Goal: Find specific page/section: Find specific page/section

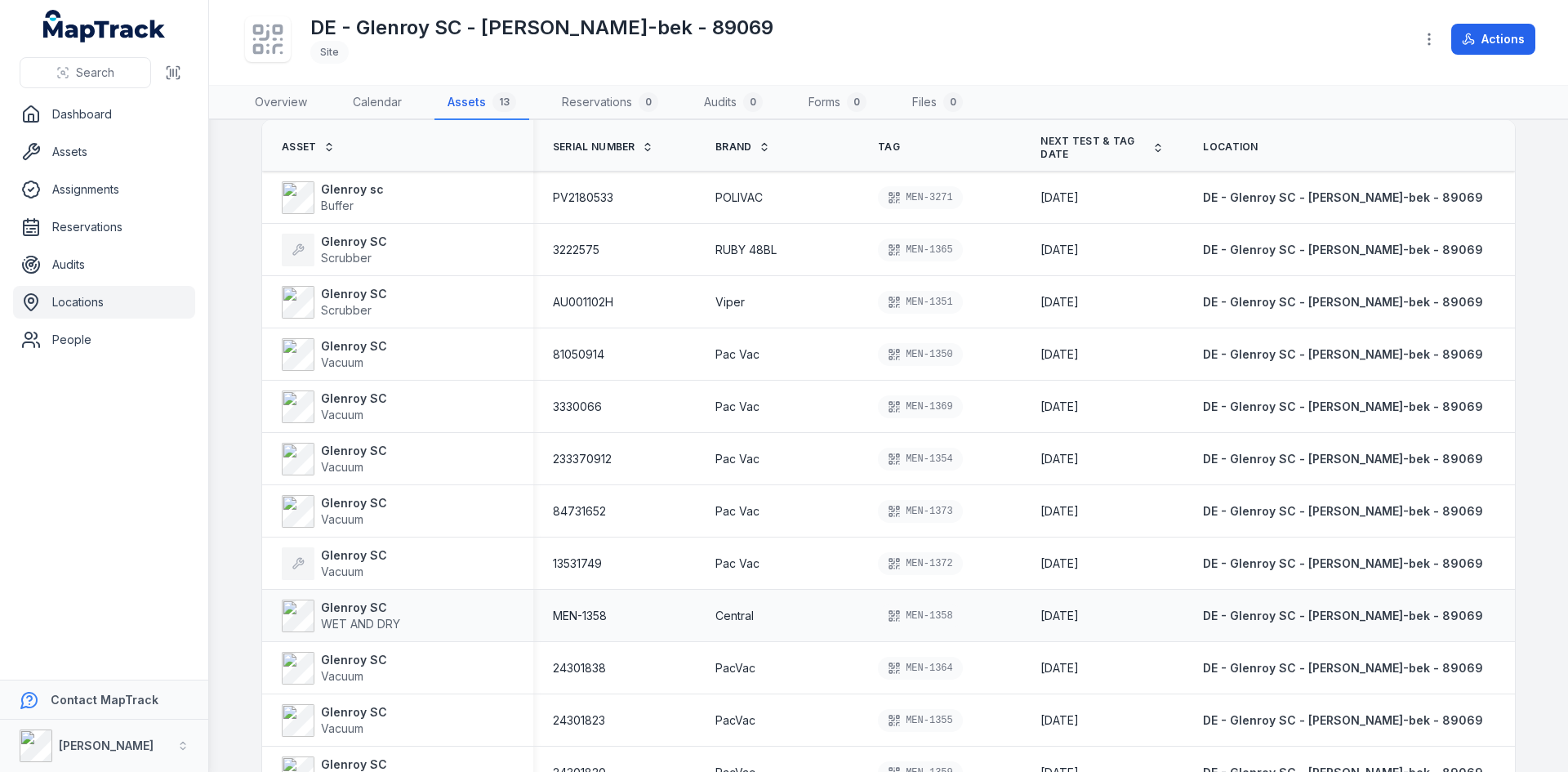
scroll to position [196, 0]
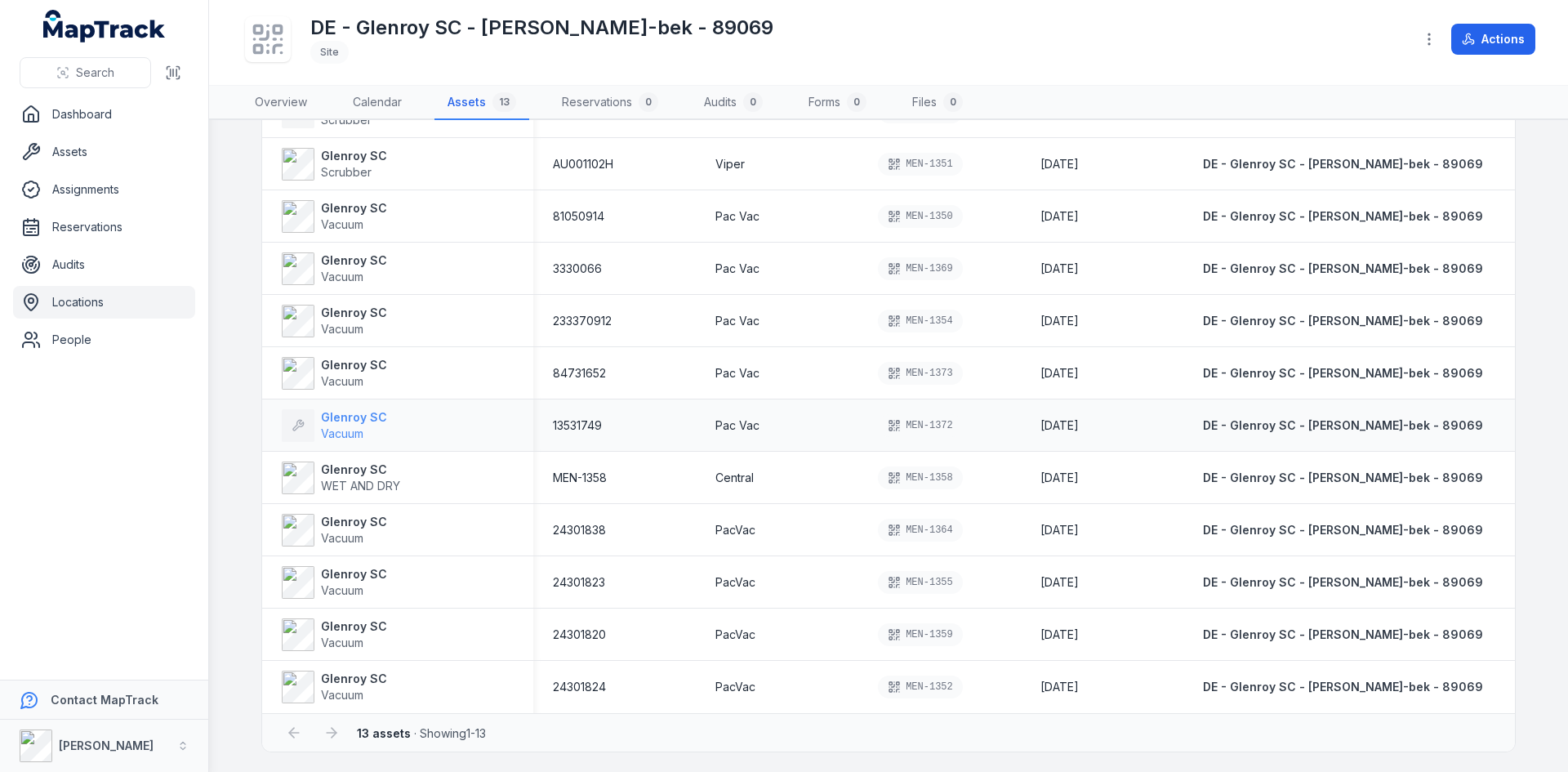
click at [340, 422] on strong "Glenroy SC" at bounding box center [354, 417] width 66 height 16
click at [335, 420] on strong "Glenroy SC" at bounding box center [354, 417] width 66 height 16
click at [344, 426] on span "Vacuum" at bounding box center [342, 433] width 42 height 13
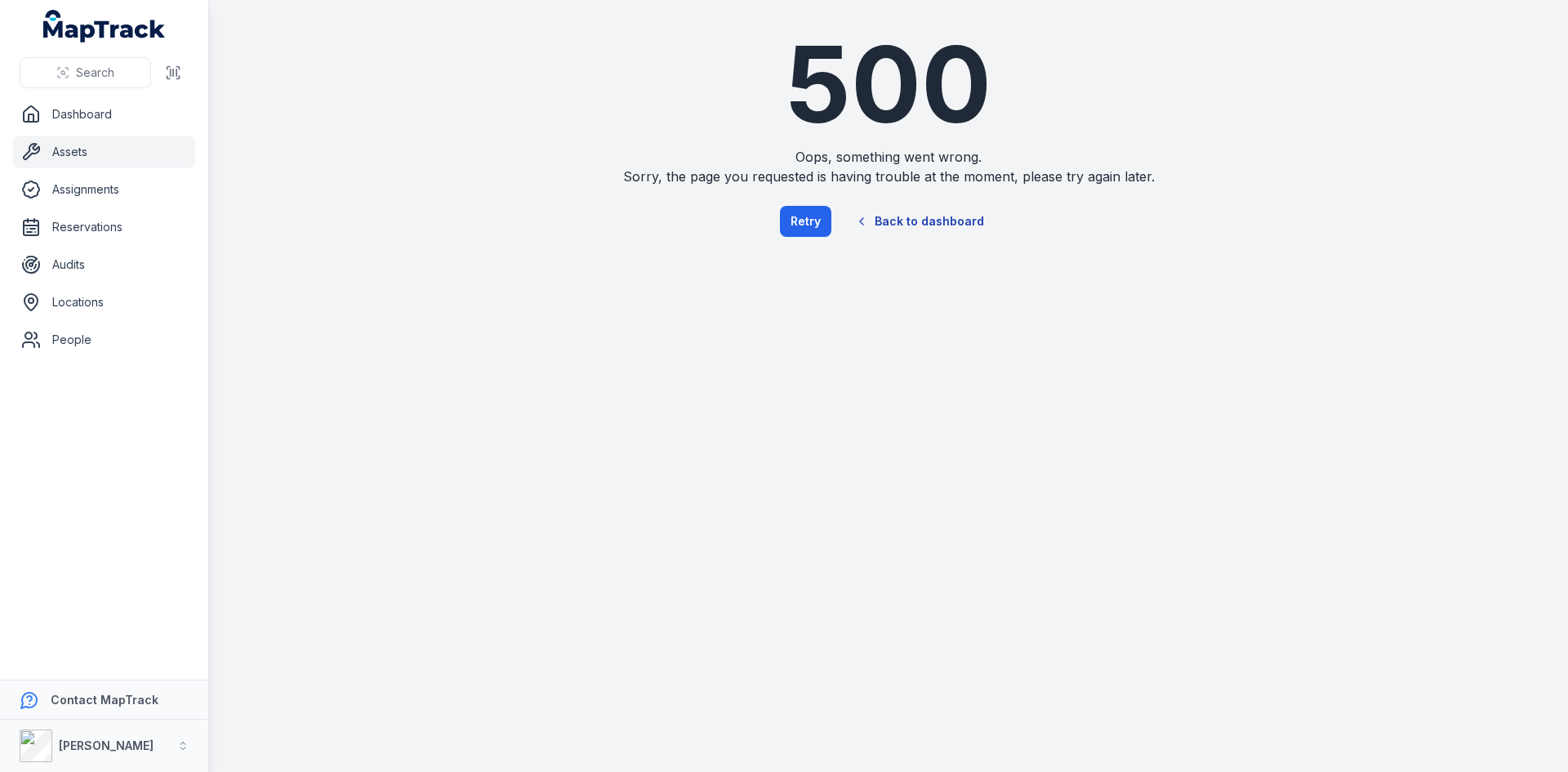
click at [939, 215] on link "Back to dashboard" at bounding box center [919, 221] width 157 height 37
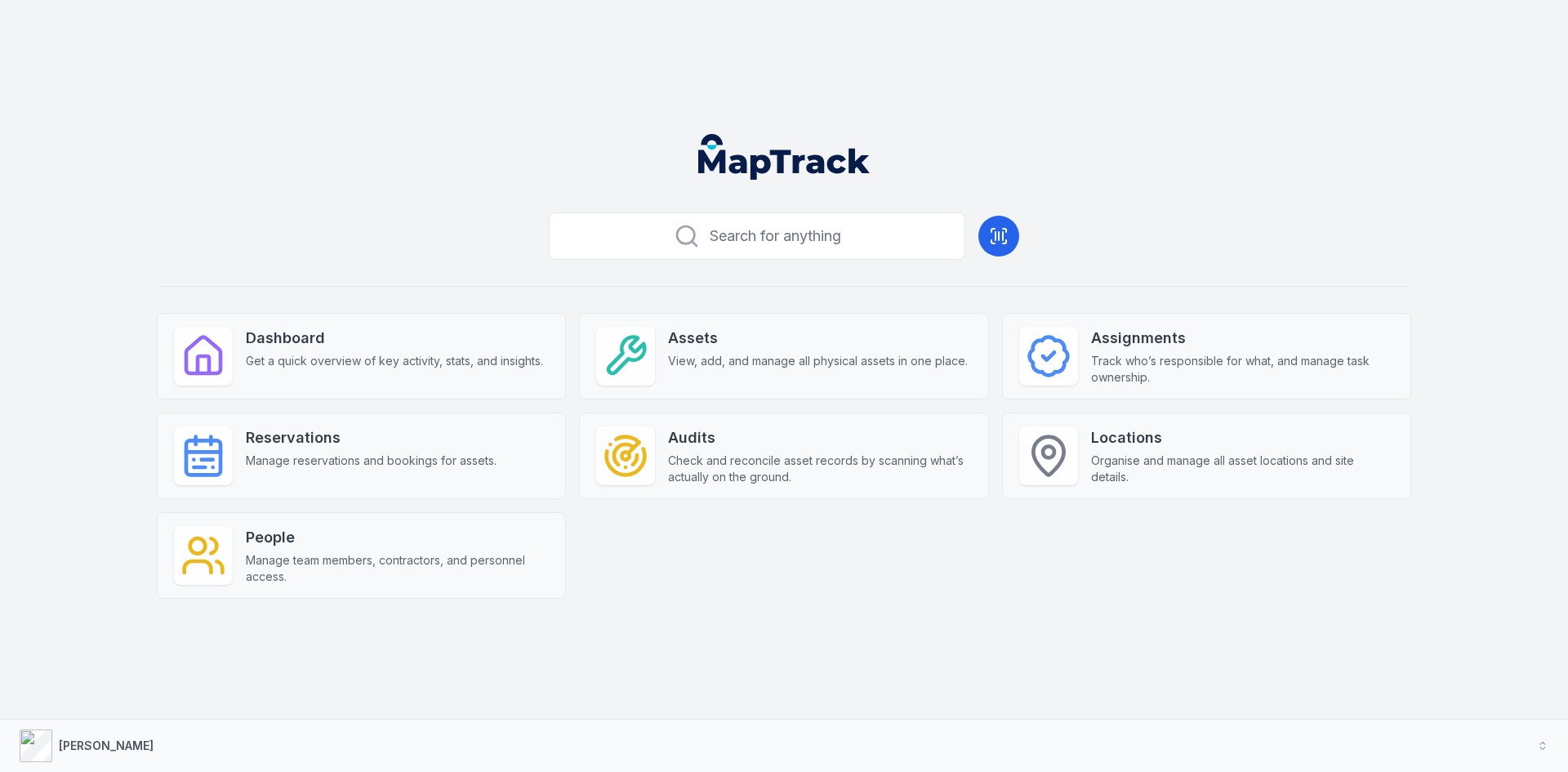
click at [1200, 453] on span "Organise and manage all asset locations and site details." at bounding box center [1242, 469] width 303 height 33
